Goal: Information Seeking & Learning: Learn about a topic

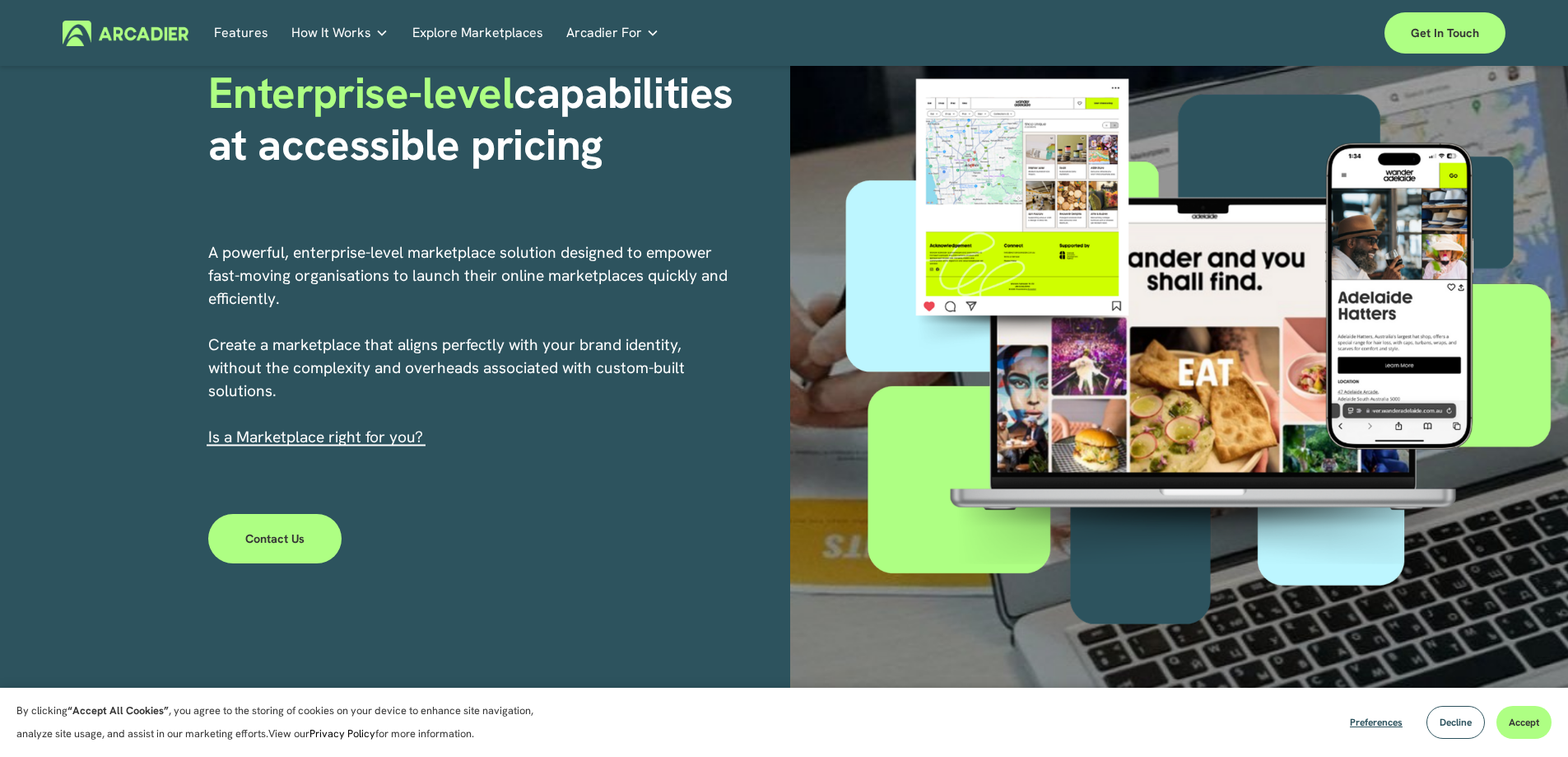
scroll to position [164, 0]
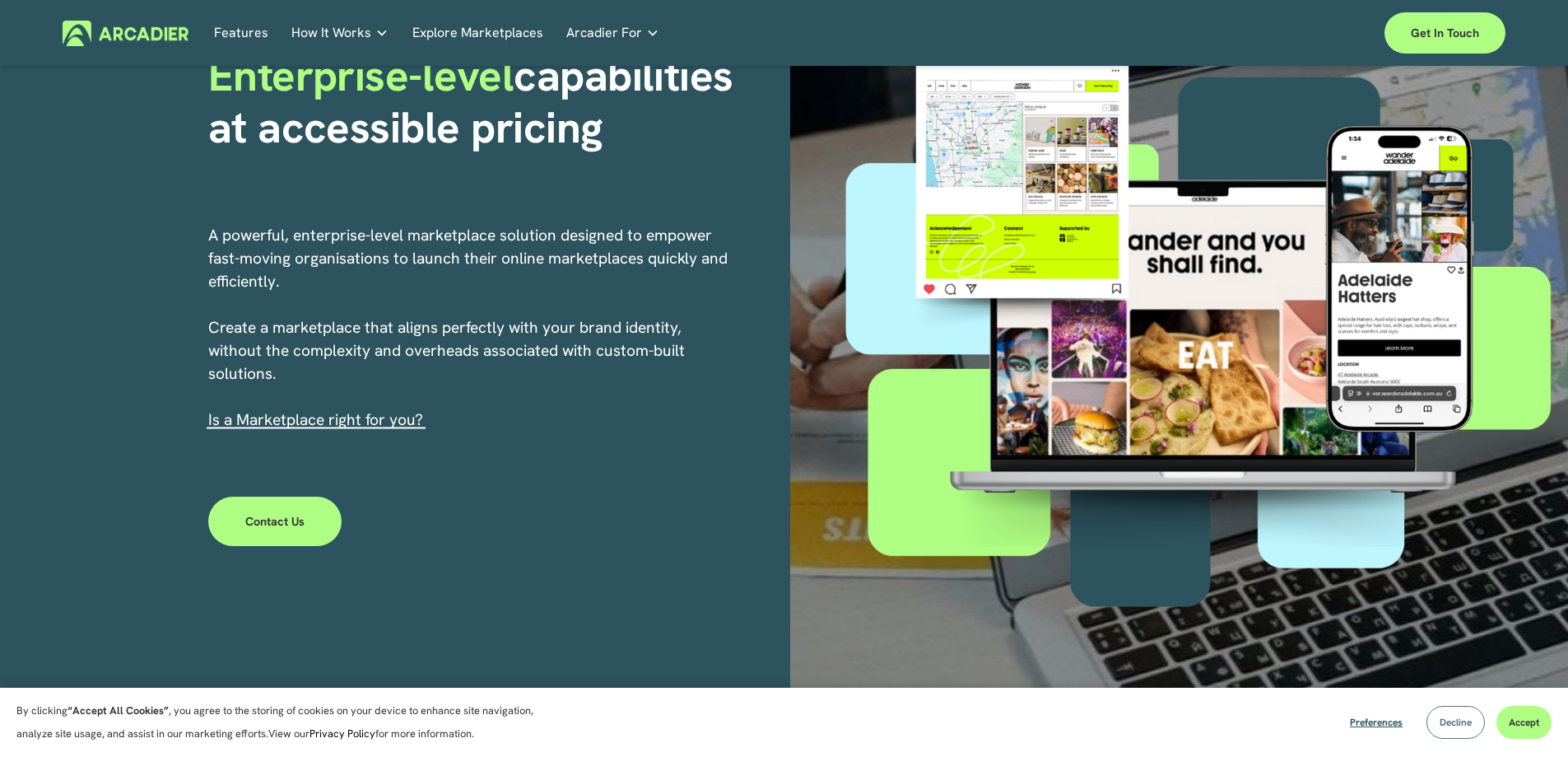
click at [1443, 718] on span "Decline" at bounding box center [1456, 722] width 32 height 13
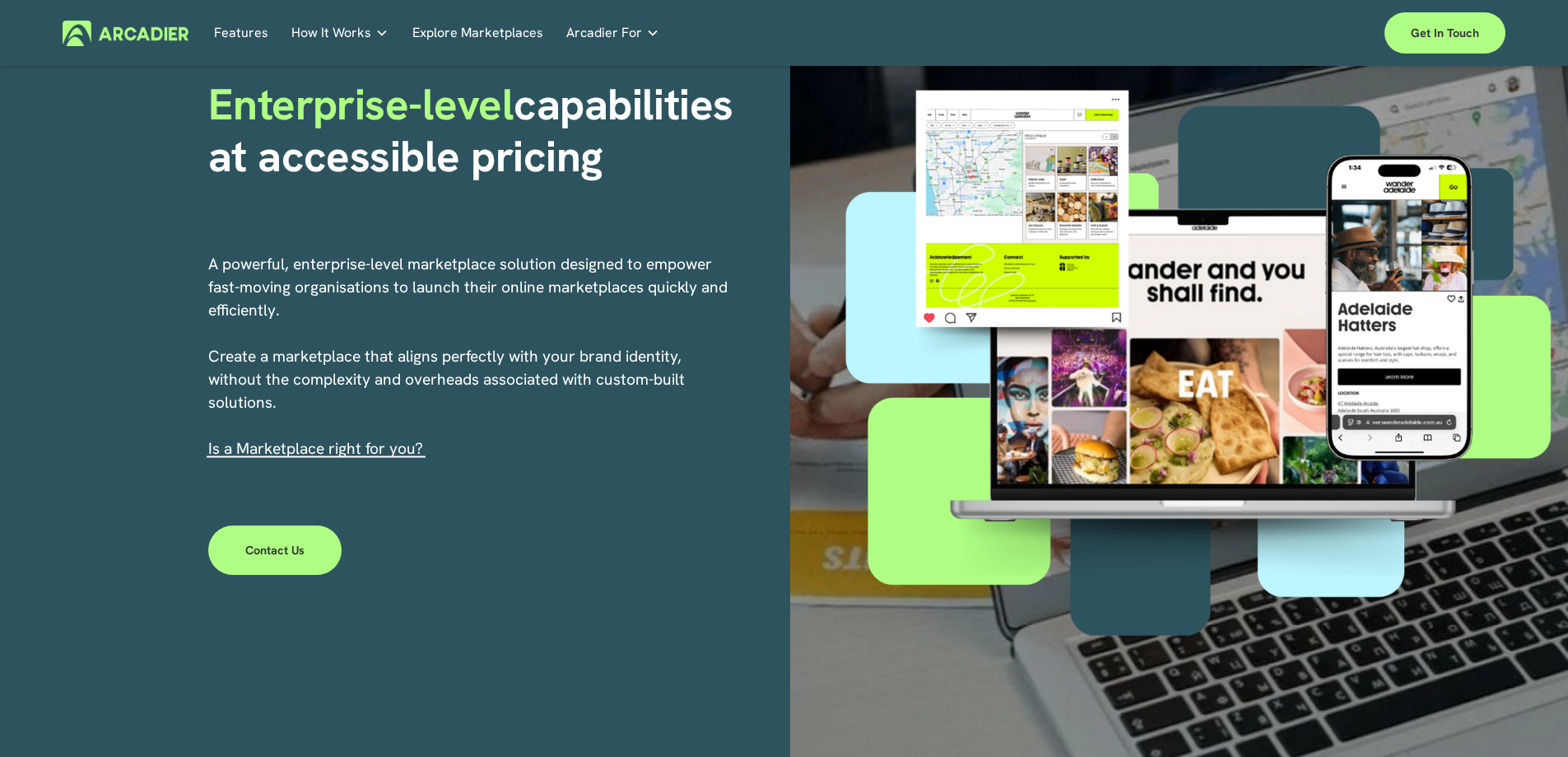
scroll to position [0, 0]
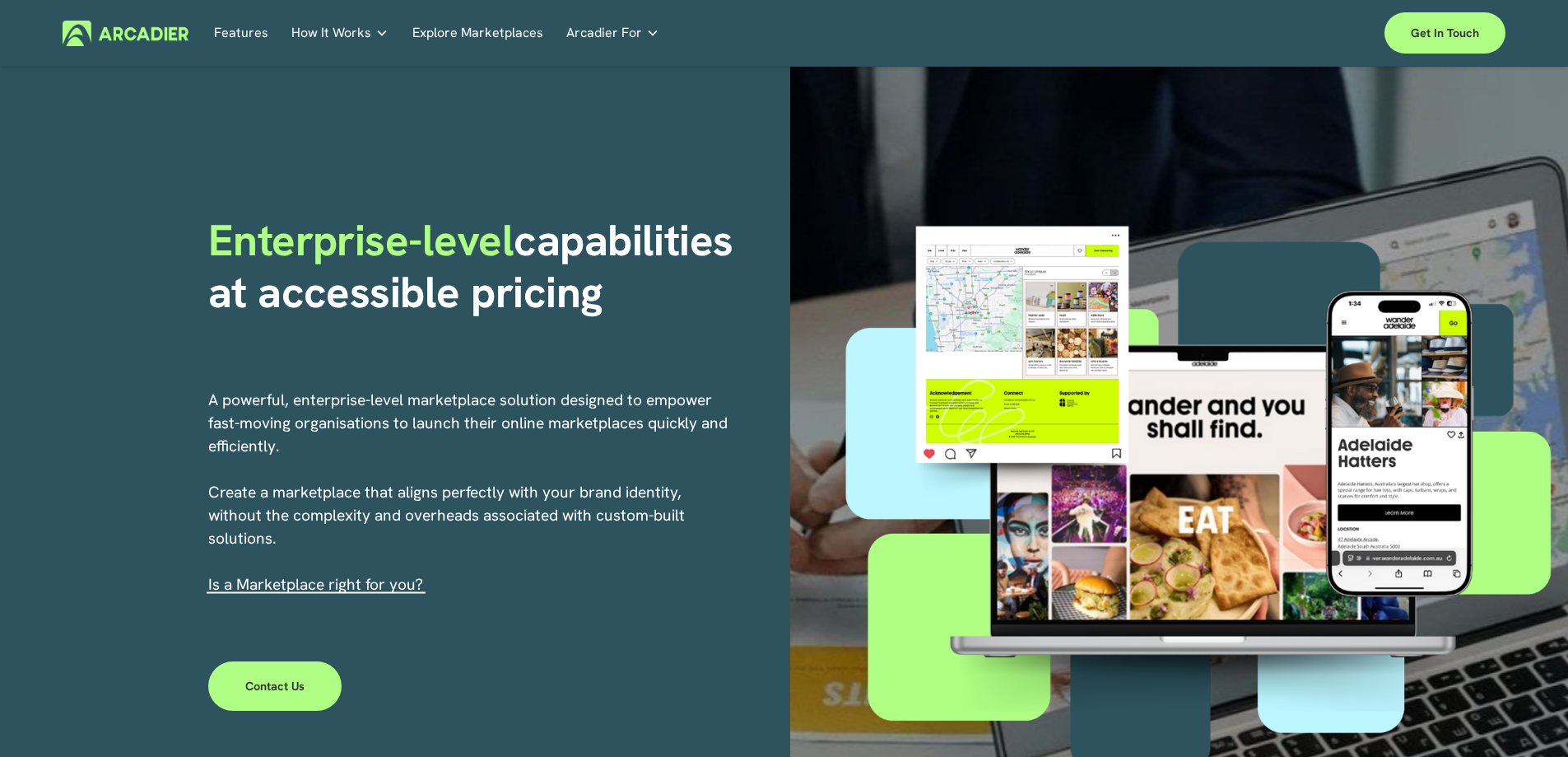
click at [0, 0] on p "Building the world’s most powerful enterprise digital marketplace." at bounding box center [0, 0] width 0 height 0
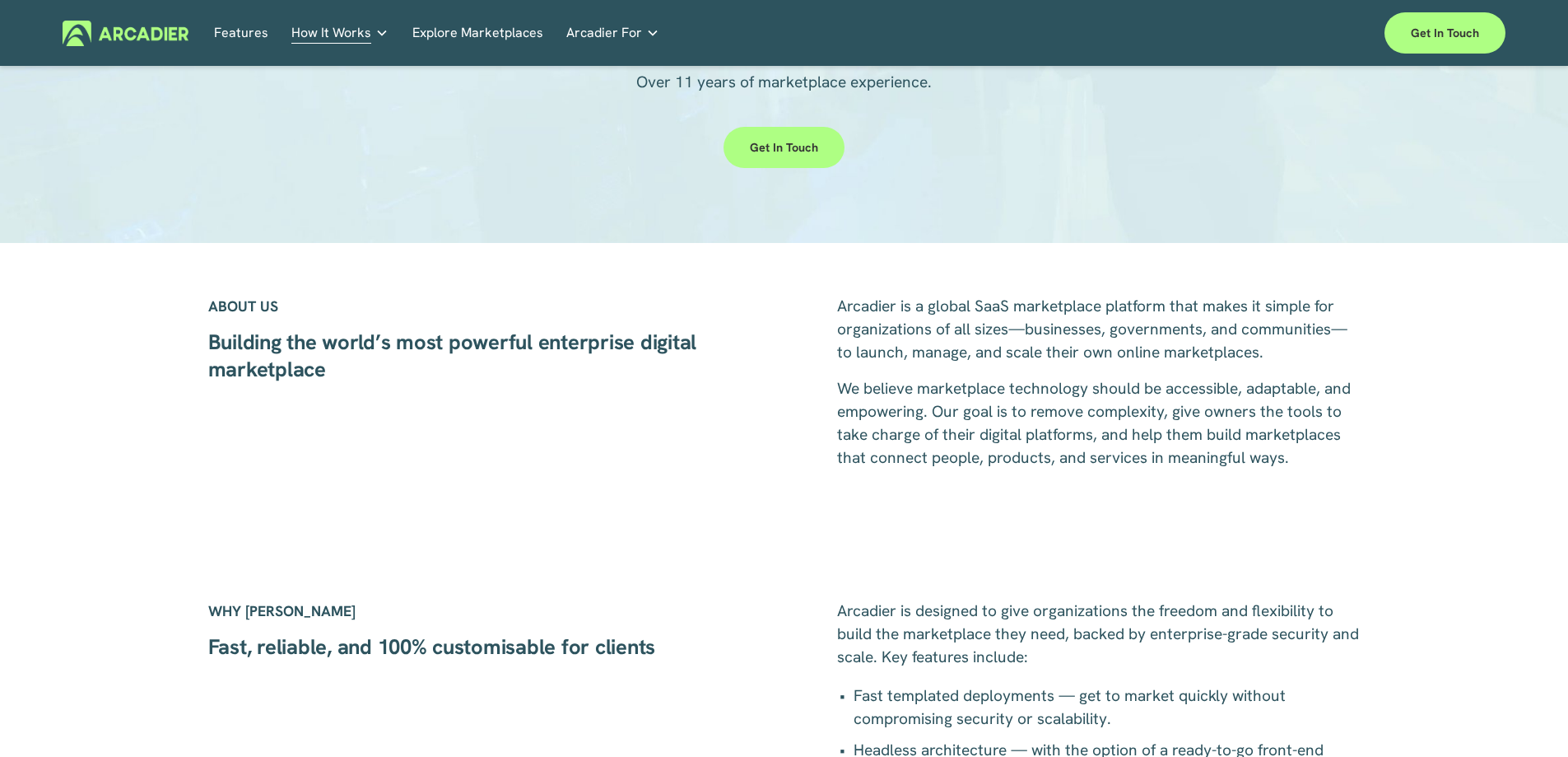
scroll to position [247, 0]
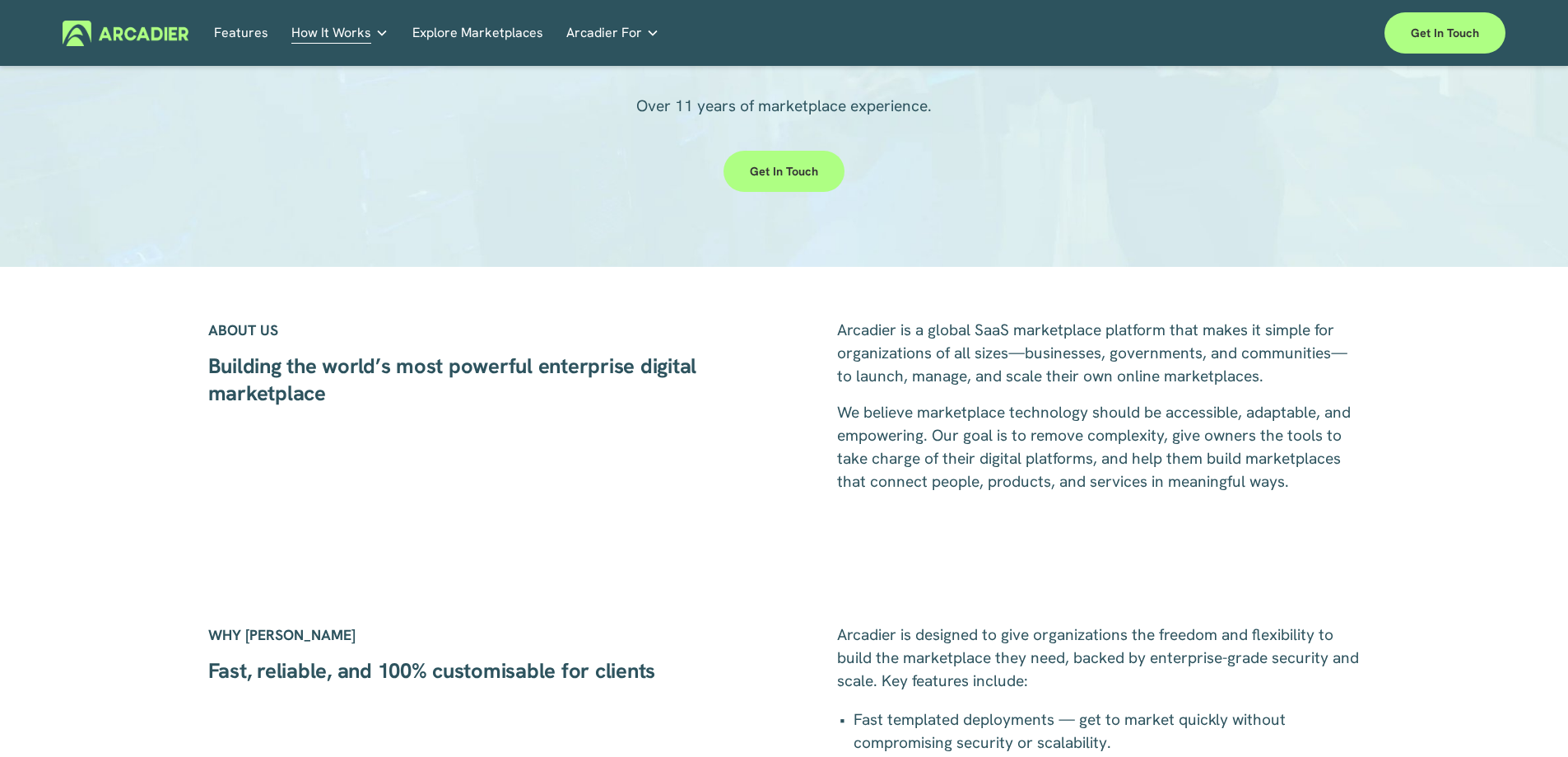
click at [345, 37] on span "How It Works" at bounding box center [331, 33] width 80 height 23
click at [0, 0] on p "Read about game-changing marketplace solutions." at bounding box center [0, 0] width 0 height 0
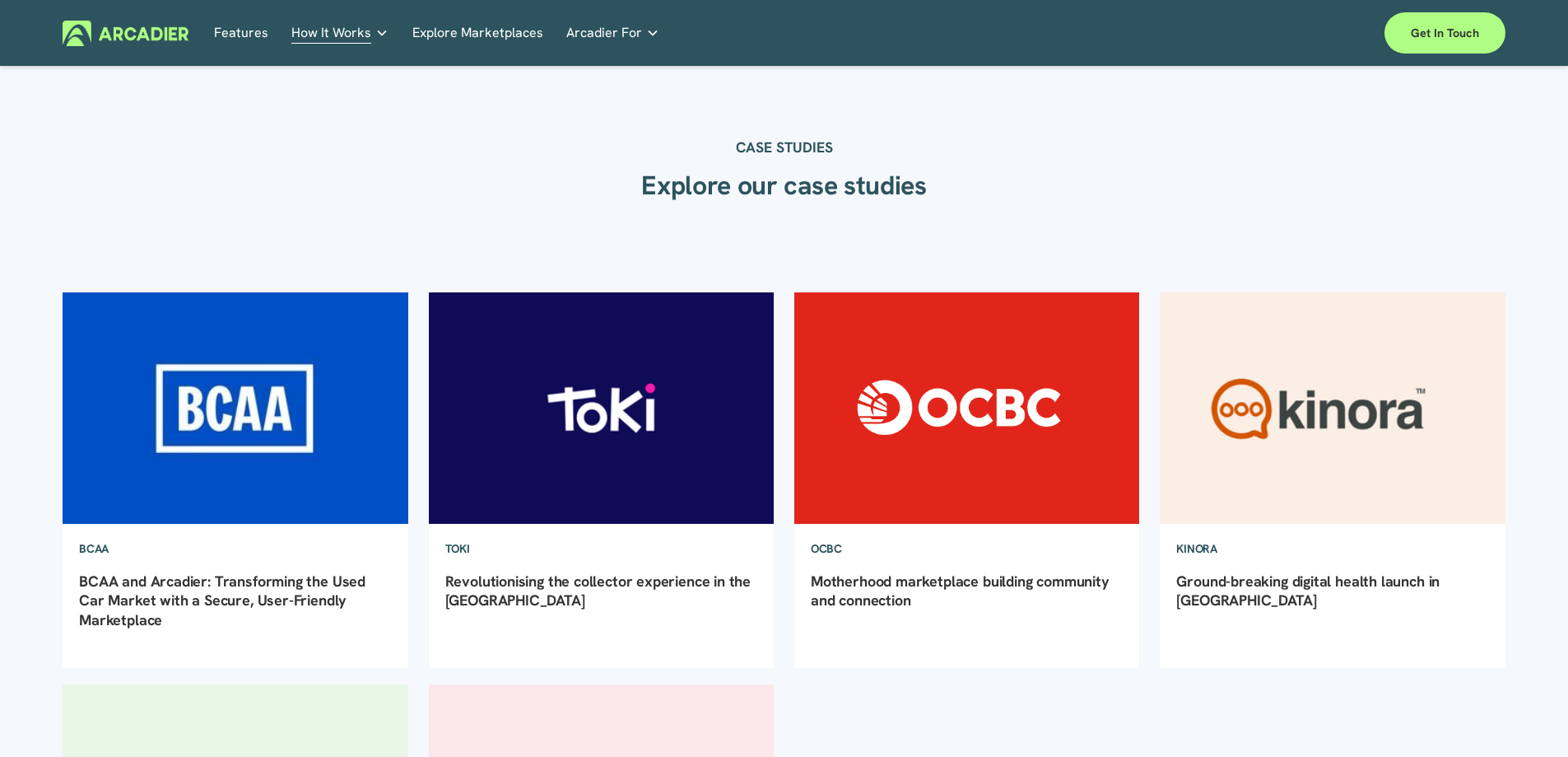
click at [241, 576] on link "BCAA and Arcadier: Transforming the Used Car Market with a Secure, User-Friendl…" at bounding box center [223, 599] width 287 height 58
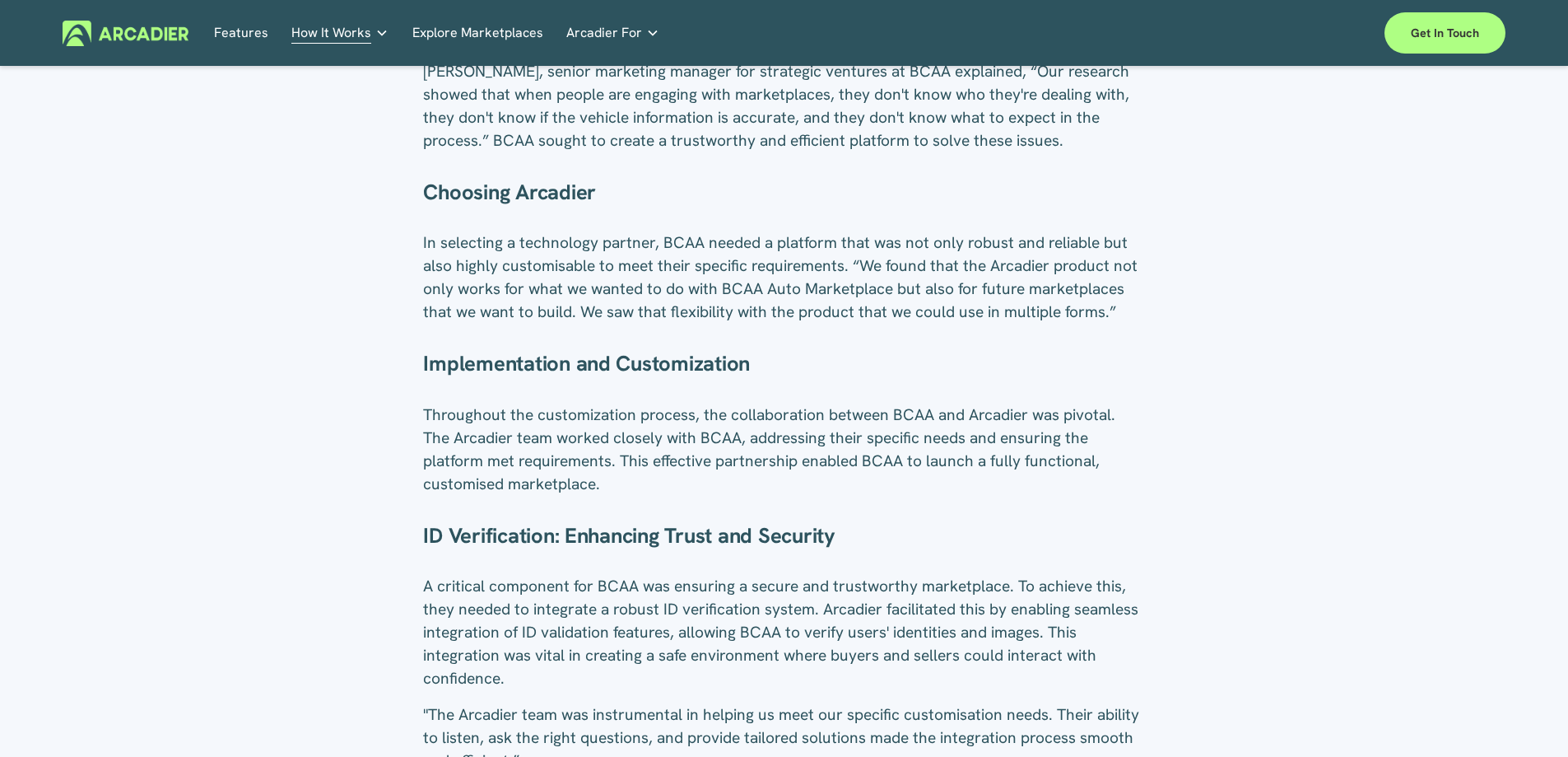
scroll to position [905, 0]
